Goal: Navigation & Orientation: Find specific page/section

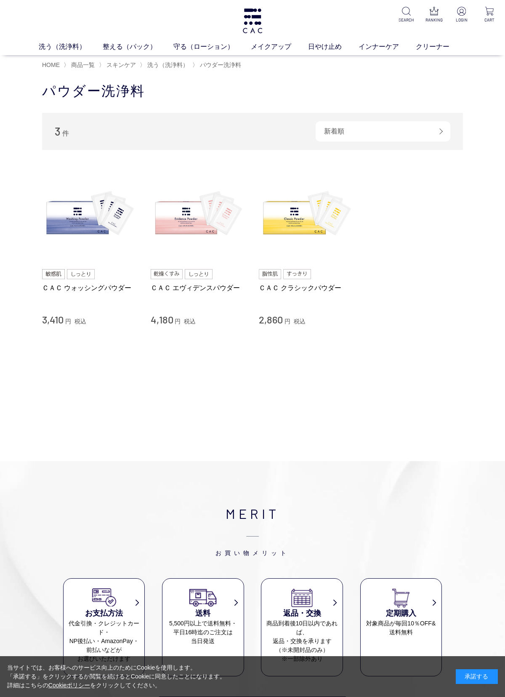
click at [180, 255] on img at bounding box center [199, 215] width 96 height 96
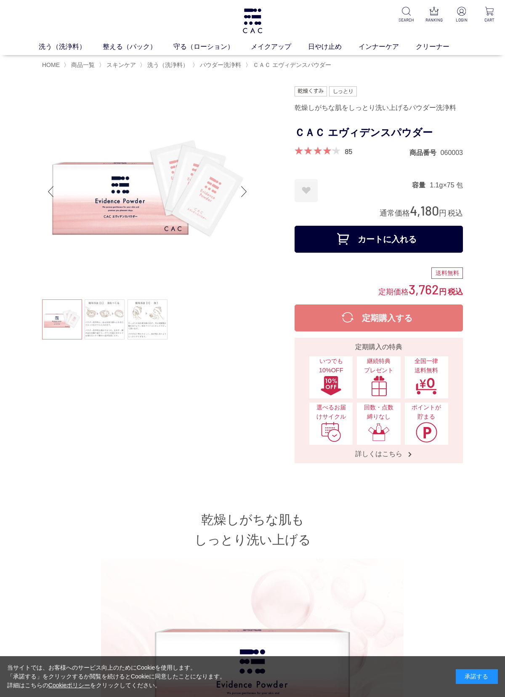
click at [123, 67] on span "スキンケア" at bounding box center [121, 64] width 29 height 7
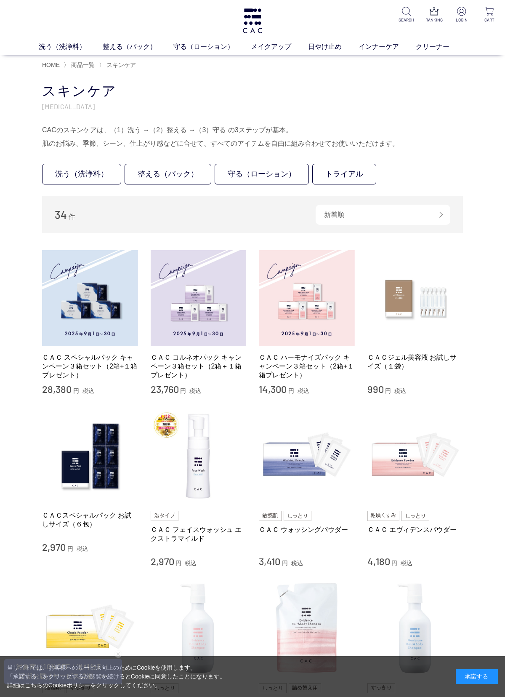
click at [350, 175] on link "トライアル" at bounding box center [345, 174] width 64 height 21
